Goal: Obtain resource: Obtain resource

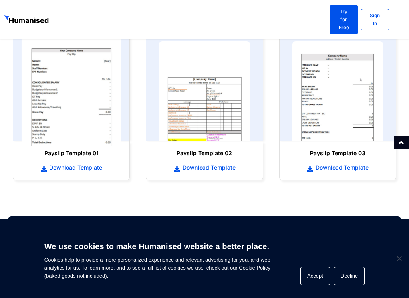
click at [64, 94] on img at bounding box center [72, 91] width 100 height 110
click at [75, 101] on img at bounding box center [72, 91] width 100 height 110
drag, startPoint x: 73, startPoint y: 122, endPoint x: 78, endPoint y: 122, distance: 4.8
click at [74, 149] on h6 "Payslip Template 01" at bounding box center [71, 153] width 100 height 8
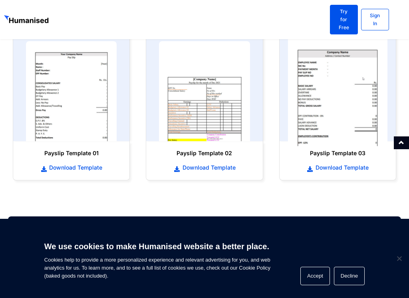
click at [308, 108] on img at bounding box center [338, 91] width 100 height 110
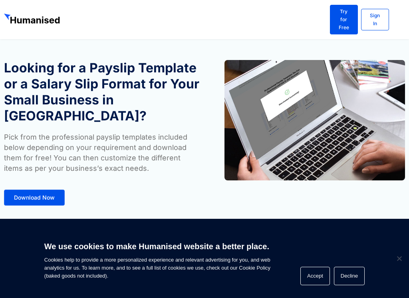
drag, startPoint x: 347, startPoint y: 268, endPoint x: 350, endPoint y: 264, distance: 5.7
click at [350, 264] on div "We use cookies to make Humanised website a better place. Cookies help to provid…" at bounding box center [204, 258] width 409 height 79
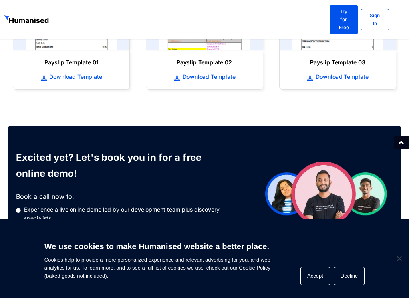
scroll to position [658, 0]
